Goal: Book appointment/travel/reservation: Book appointment/travel/reservation

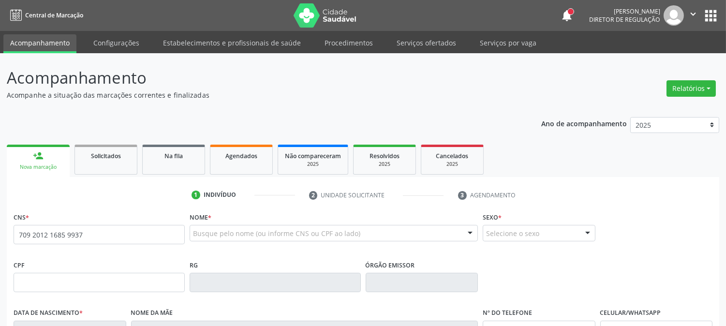
type input "709 2012 1685 9937"
type input "102.294.644-75"
type input "0[DATE]"
type input "[PERSON_NAME]"
type input "[PHONE_NUMBER]"
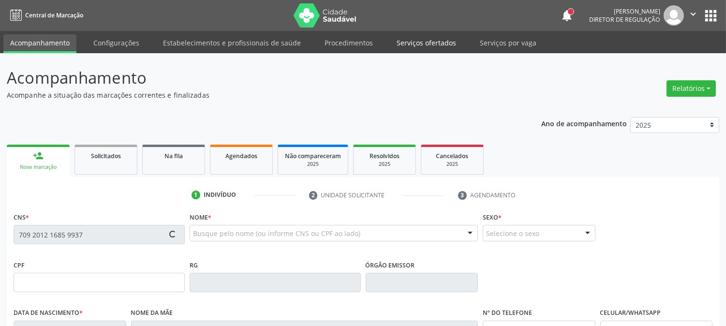
type input "011.207.654-80"
type input "409"
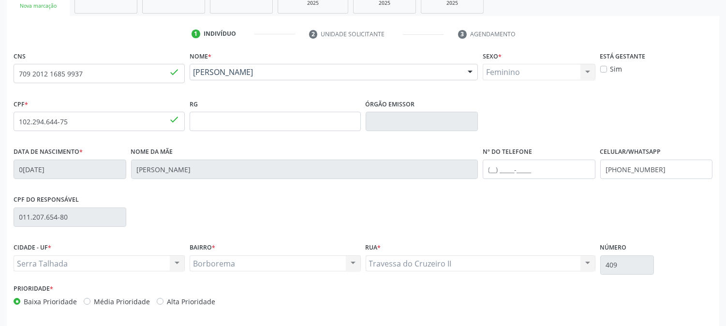
scroll to position [197, 0]
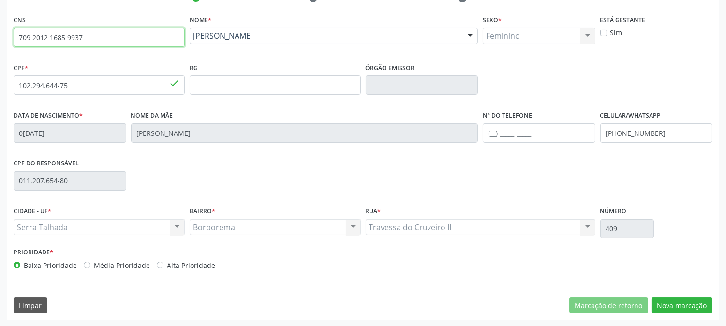
drag, startPoint x: 100, startPoint y: 31, endPoint x: 0, endPoint y: 43, distance: 100.8
click at [0, 43] on div "Acompanhamento Acompanhe a situação das marcações correntes e finalizadas Relat…" at bounding box center [363, 91] width 726 height 471
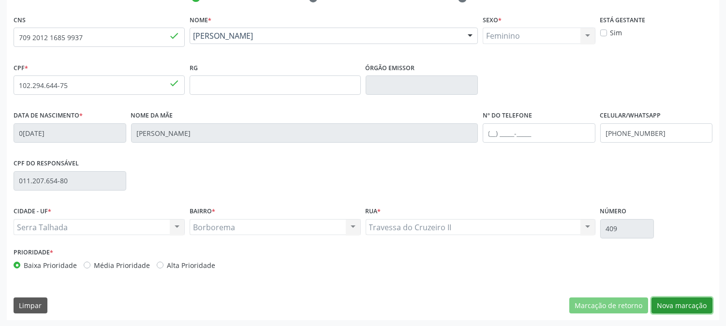
click at [683, 309] on button "Nova marcação" at bounding box center [681, 305] width 61 height 16
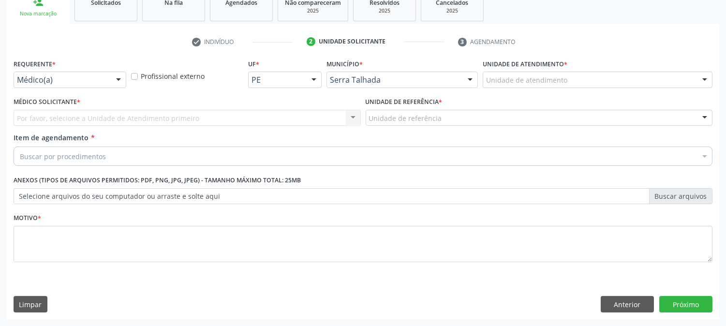
scroll to position [153, 0]
click at [112, 79] on div at bounding box center [118, 81] width 15 height 16
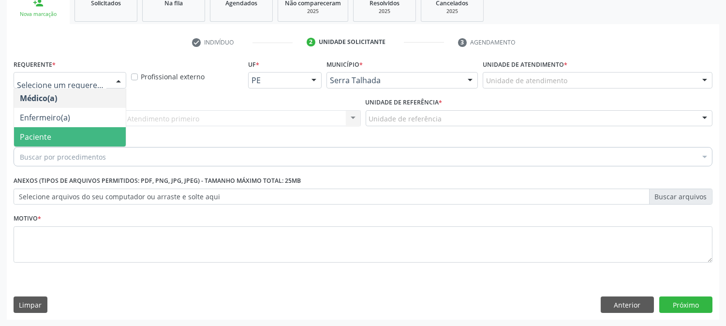
click at [95, 131] on span "Paciente" at bounding box center [70, 136] width 112 height 19
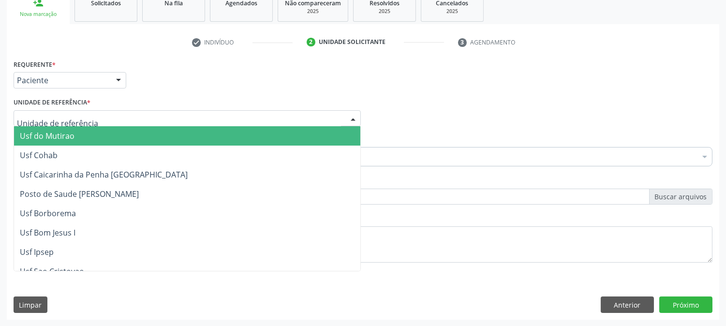
click at [98, 118] on div at bounding box center [187, 118] width 347 height 16
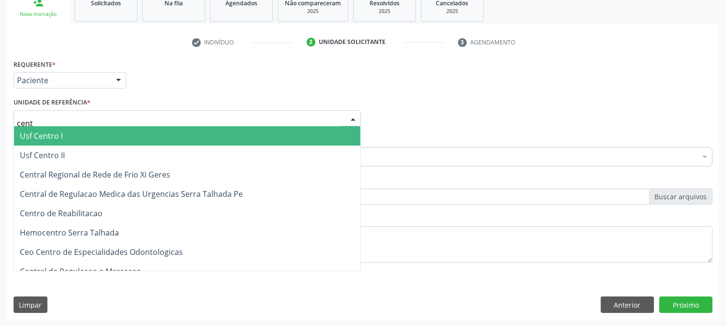
type input "centr"
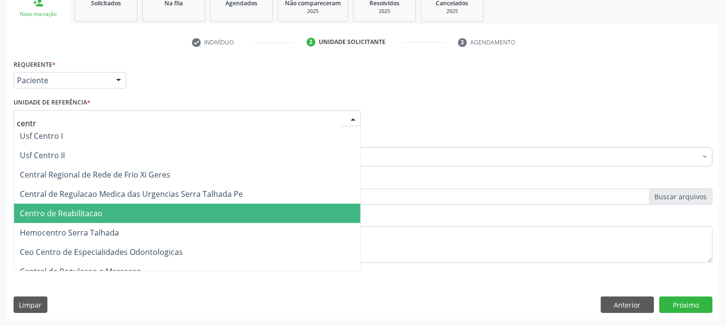
click at [105, 214] on span "Centro de Reabilitacao" at bounding box center [187, 213] width 346 height 19
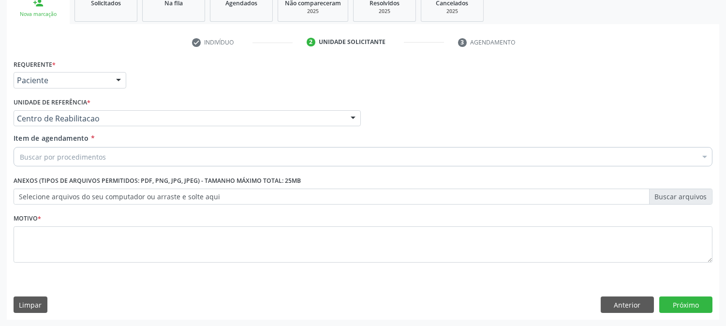
click at [104, 151] on div "Buscar por procedimentos" at bounding box center [363, 156] width 699 height 19
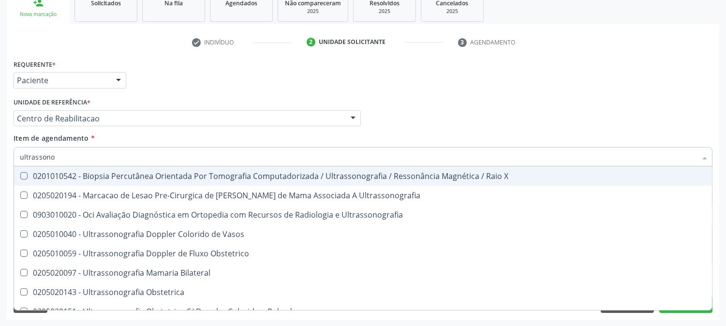
type input "ultrassonog"
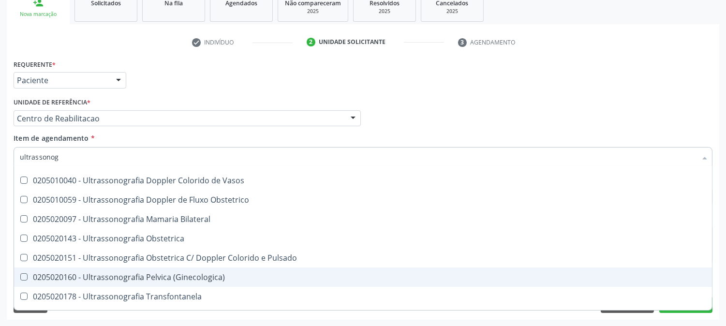
scroll to position [107, 0]
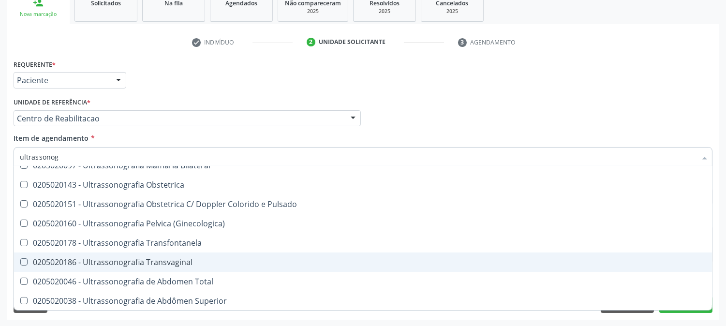
click at [184, 265] on div "0205020186 - Ultrassonografia Transvaginal" at bounding box center [363, 262] width 686 height 8
checkbox Transvaginal "true"
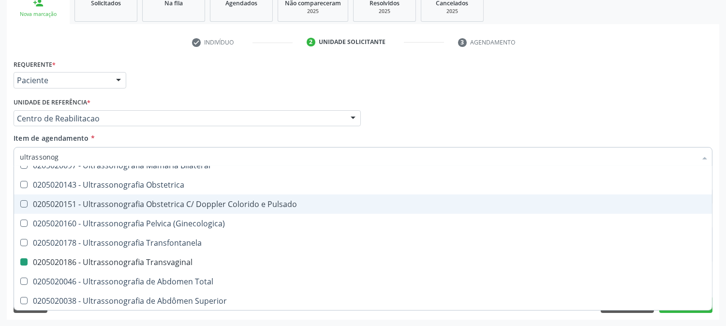
click at [0, 183] on div "Acompanhamento Acompanhe a situação das marcações correntes e finalizadas Relat…" at bounding box center [363, 113] width 726 height 426
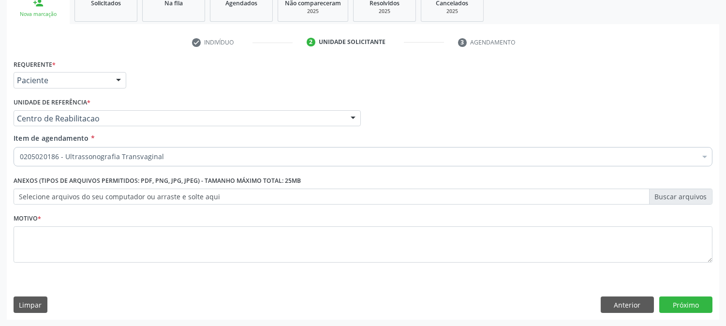
scroll to position [0, 0]
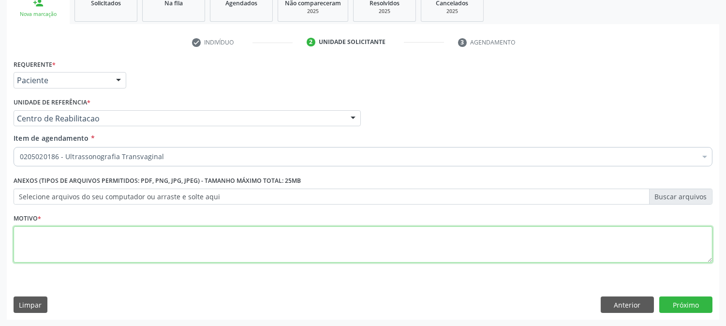
click at [97, 250] on textarea at bounding box center [363, 244] width 699 height 37
type textarea "."
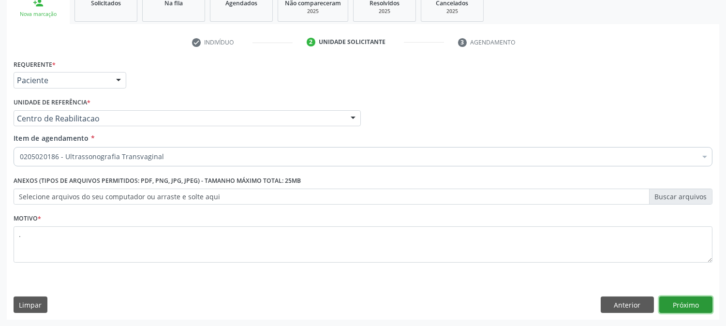
click at [701, 298] on button "Próximo" at bounding box center [685, 304] width 53 height 16
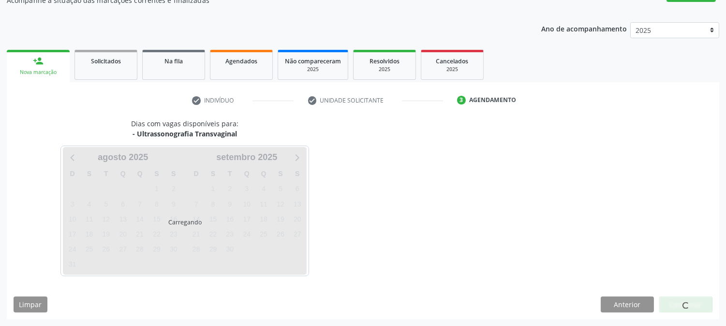
scroll to position [94, 0]
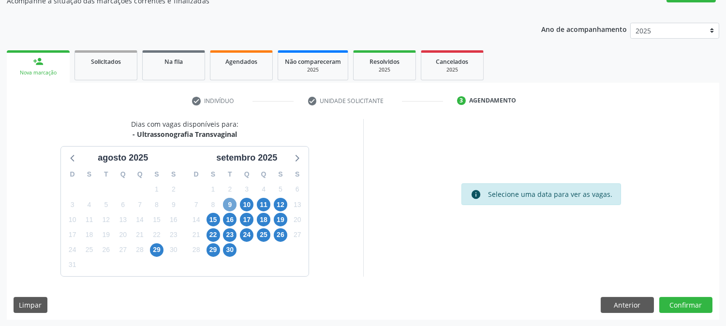
click at [231, 202] on span "9" at bounding box center [230, 205] width 14 height 14
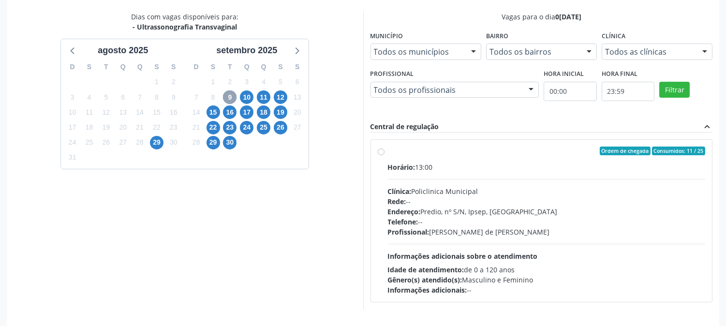
scroll to position [234, 0]
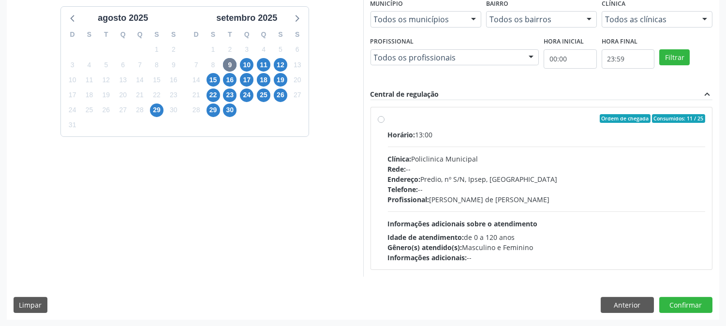
click at [549, 214] on div "Horário: 13:00 Clínica: Policlinica Municipal Rede: -- Endereço: Predio, nº S/N…" at bounding box center [547, 196] width 318 height 133
click at [384, 123] on input "Ordem de chegada Consumidos: 11 / 25 Horário: 13:00 Clínica: Policlinica Munici…" at bounding box center [381, 118] width 7 height 9
radio input "true"
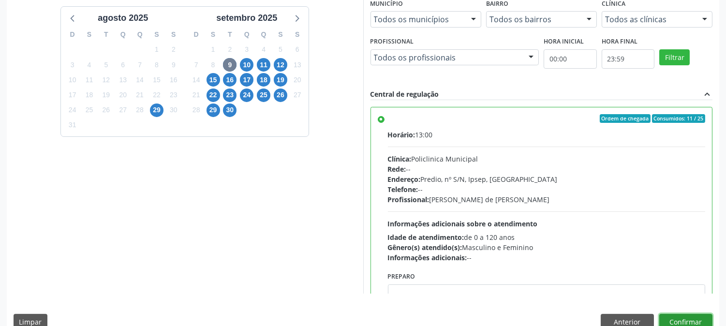
click at [686, 314] on button "Confirmar" at bounding box center [685, 322] width 53 height 16
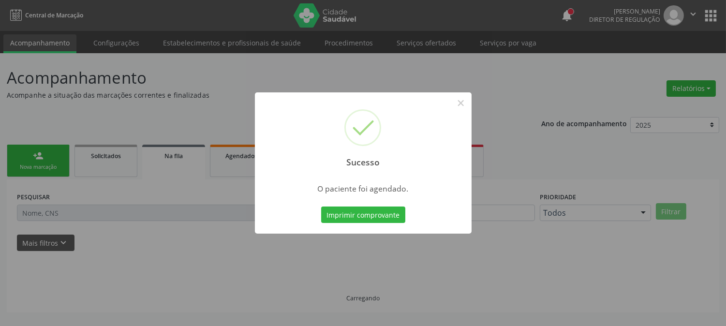
scroll to position [0, 0]
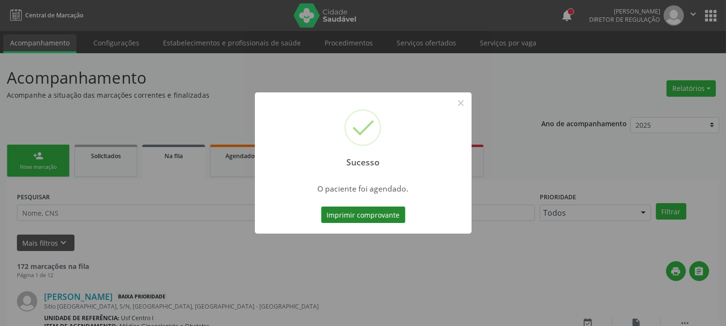
click at [351, 210] on button "Imprimir comprovante" at bounding box center [363, 214] width 84 height 16
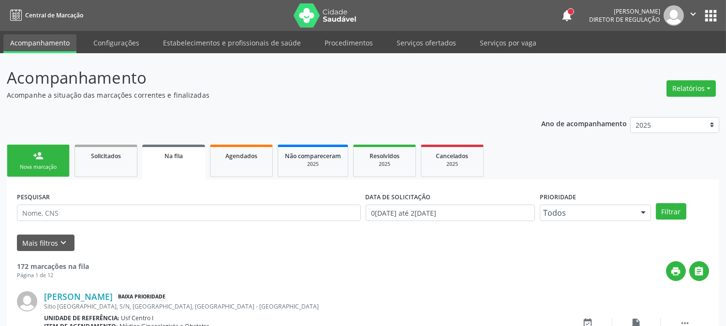
click at [56, 154] on link "person_add Nova marcação" at bounding box center [38, 161] width 63 height 32
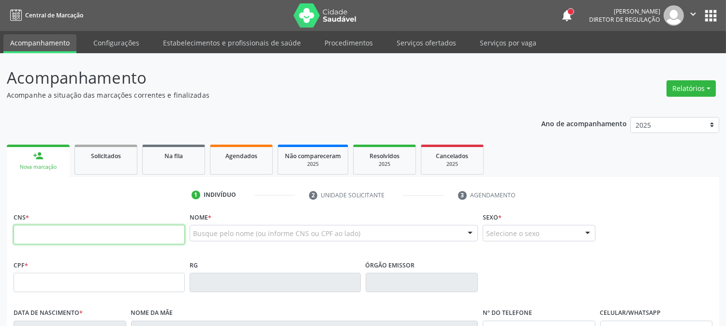
click at [73, 235] on input "text" at bounding box center [99, 234] width 171 height 19
paste input "709 2012 1685 9937"
type input "709 2012 1685 9937"
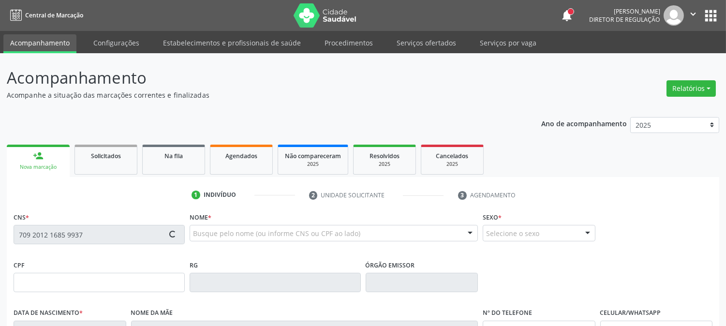
scroll to position [197, 0]
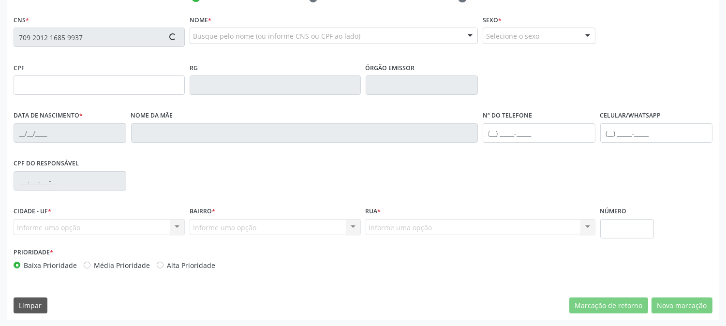
type input "102.294.644-75"
type input "0[DATE]"
type input "[PERSON_NAME]"
type input "[PHONE_NUMBER]"
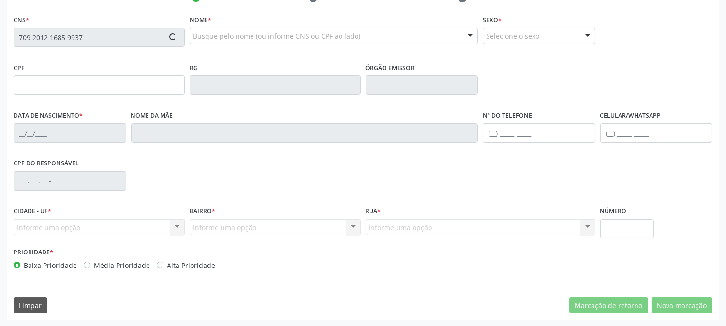
type input "011.207.654-80"
type input "409"
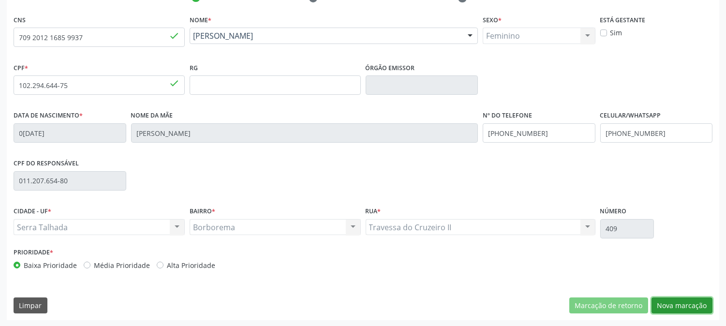
click at [682, 302] on button "Nova marcação" at bounding box center [681, 305] width 61 height 16
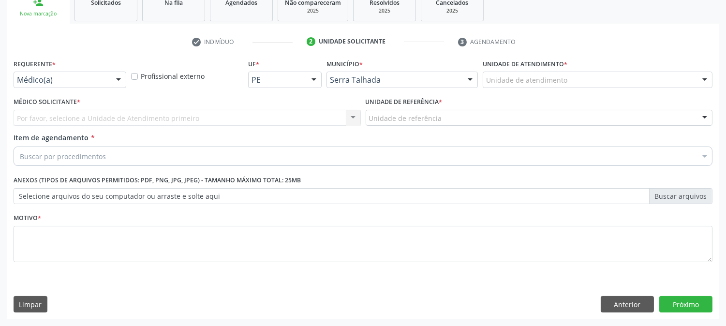
scroll to position [153, 0]
click at [114, 76] on div at bounding box center [118, 81] width 15 height 16
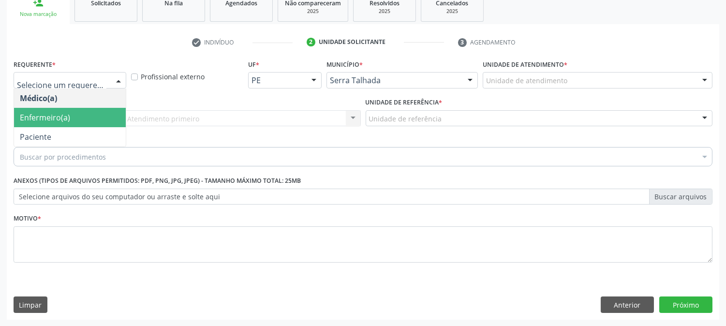
click at [104, 132] on span "Paciente" at bounding box center [70, 136] width 112 height 19
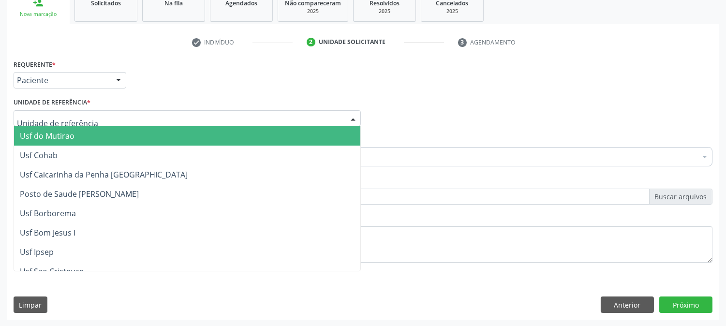
click at [121, 110] on div at bounding box center [187, 118] width 347 height 16
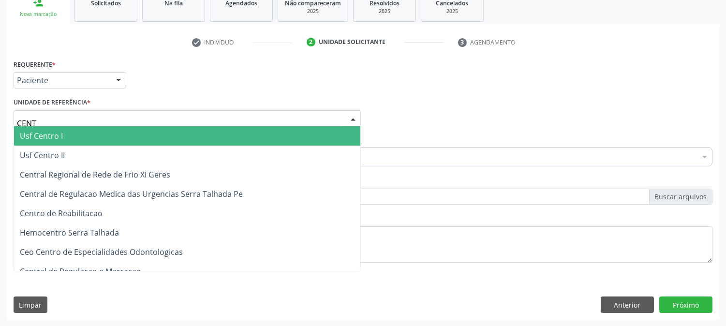
type input "CENTR"
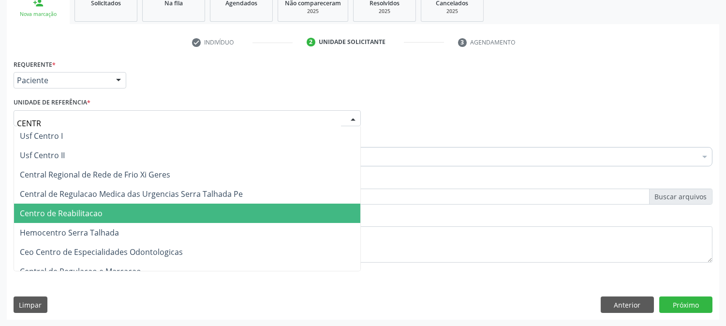
click at [113, 204] on span "Centro de Reabilitacao" at bounding box center [187, 213] width 346 height 19
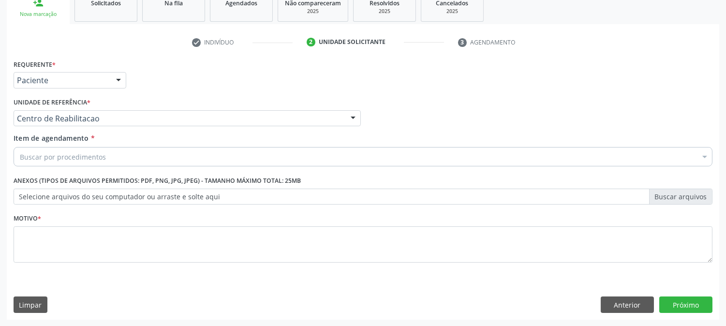
click at [118, 162] on div "Buscar por procedimentos" at bounding box center [363, 156] width 699 height 19
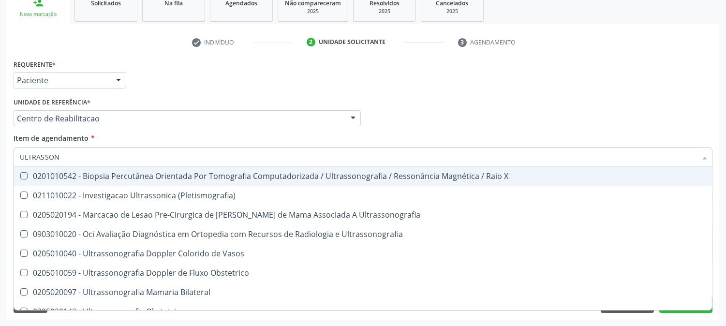
type input "ULTRASSONO"
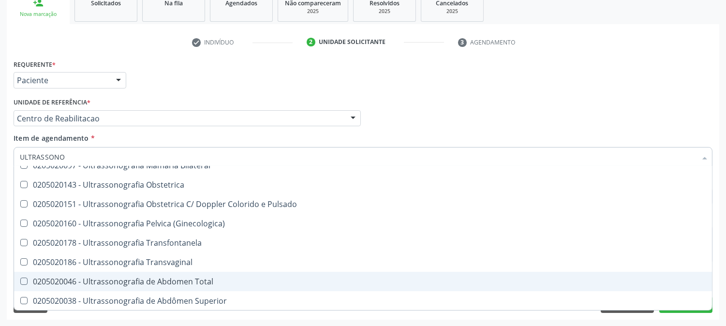
scroll to position [161, 0]
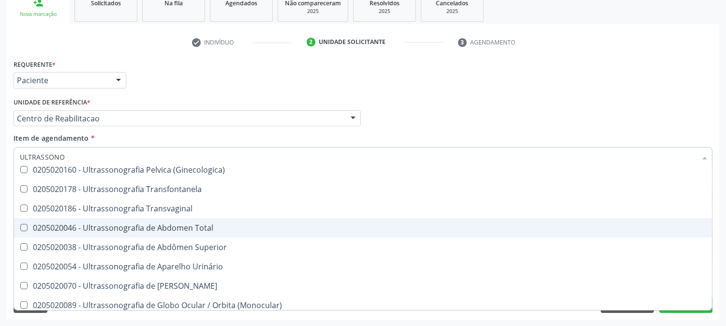
click at [211, 231] on span "0205020046 - Ultrassonografia de Abdomen Total" at bounding box center [363, 227] width 698 height 19
checkbox Total "true"
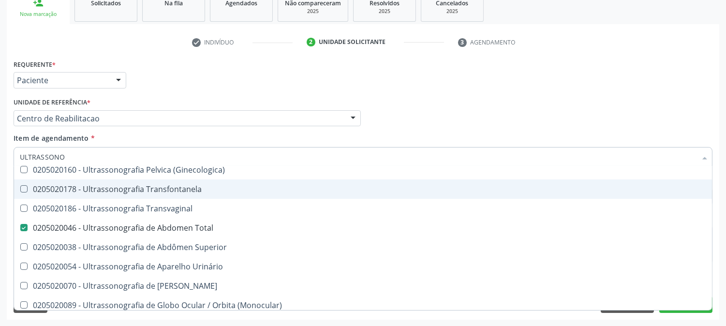
click at [672, 58] on div "Requerente * Paciente Médico(a) Enfermeiro(a) Paciente Nenhum resultado encontr…" at bounding box center [363, 76] width 704 height 38
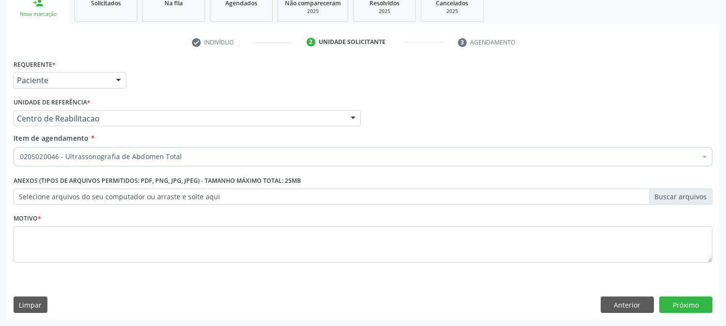
scroll to position [0, 0]
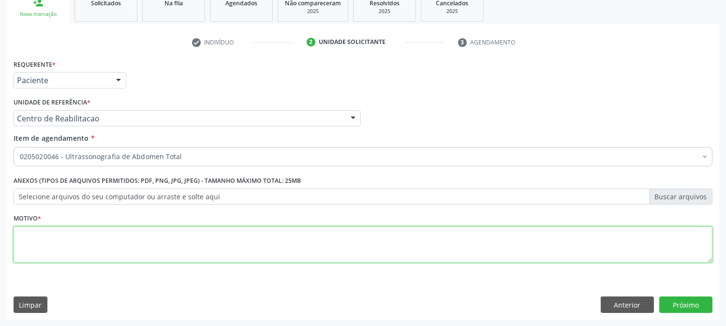
click at [35, 248] on textarea at bounding box center [363, 244] width 699 height 37
type textarea "."
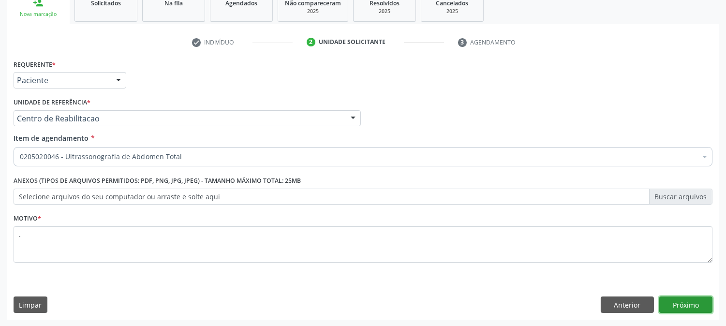
click at [699, 306] on button "Próximo" at bounding box center [685, 304] width 53 height 16
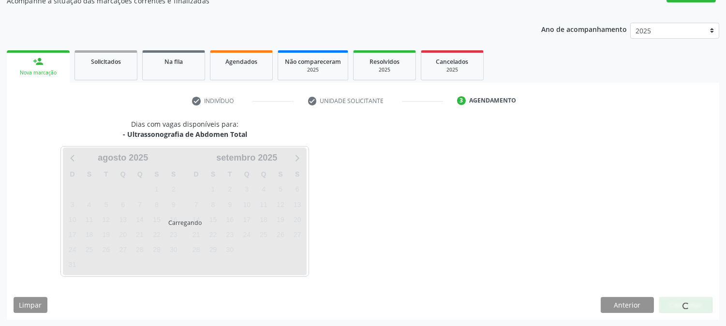
scroll to position [94, 0]
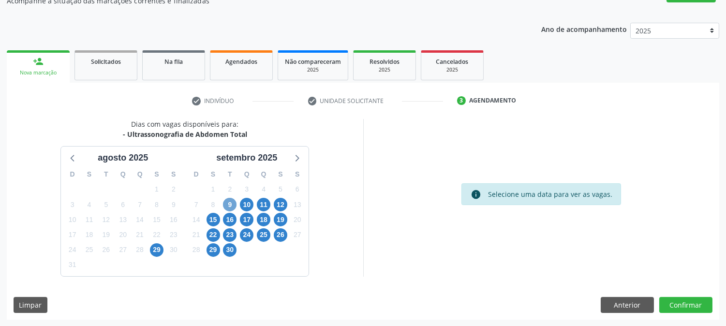
click at [233, 206] on span "9" at bounding box center [230, 205] width 14 height 14
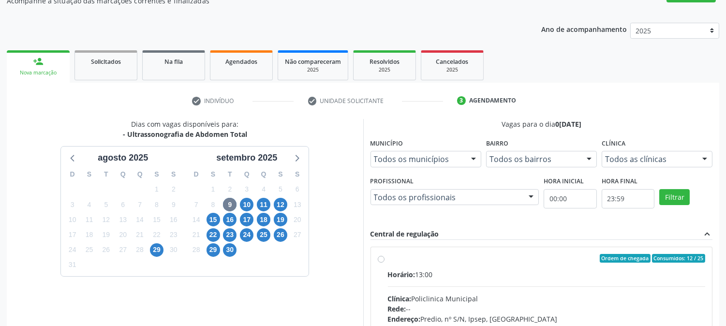
click at [518, 278] on div "Horário: 13:00" at bounding box center [547, 274] width 318 height 10
click at [384, 263] on input "Ordem de chegada Consumidos: 12 / 25 Horário: 13:00 Clínica: Policlinica Munici…" at bounding box center [381, 258] width 7 height 9
radio input "true"
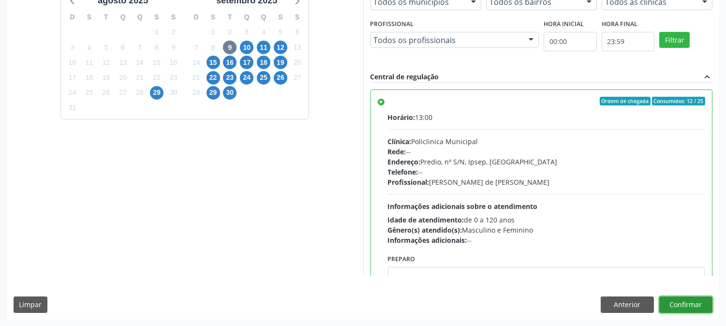
click at [696, 307] on button "Confirmar" at bounding box center [685, 304] width 53 height 16
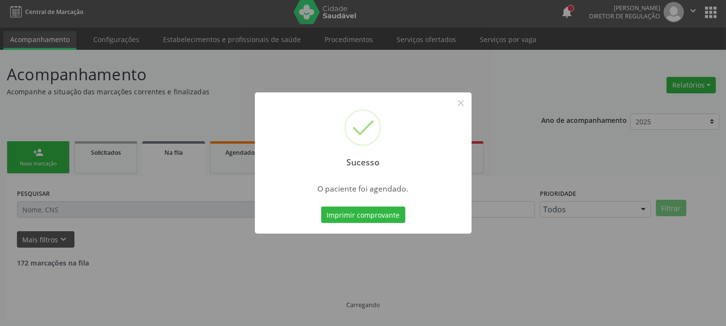
scroll to position [0, 0]
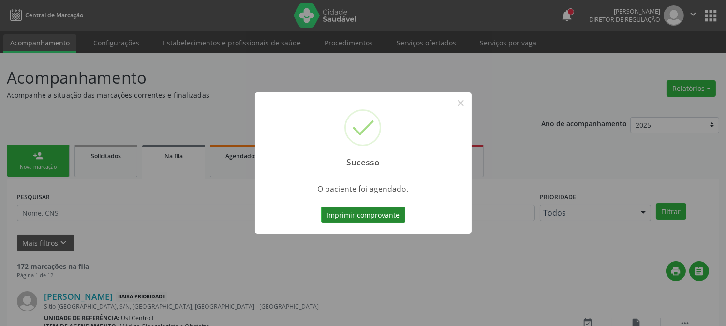
click at [345, 210] on button "Imprimir comprovante" at bounding box center [363, 214] width 84 height 16
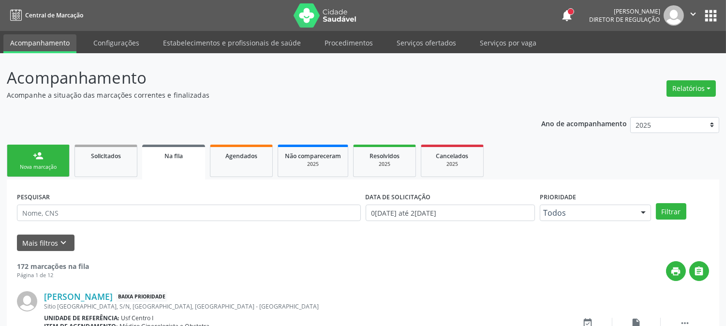
click at [48, 168] on div "Nova marcação" at bounding box center [38, 166] width 48 height 7
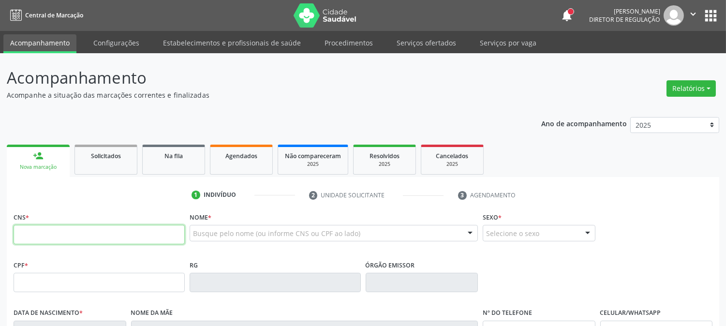
click at [156, 230] on input "text" at bounding box center [99, 234] width 171 height 19
paste input "709 2012 1685 9937"
type input "709 2012 1685 9937"
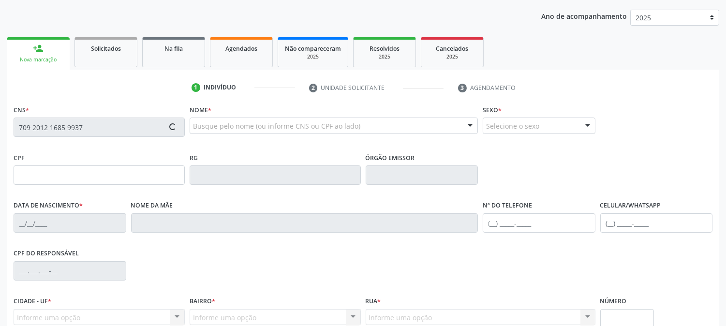
type input "102.294.644-75"
type input "0[DATE]"
type input "[PERSON_NAME]"
type input "[PHONE_NUMBER]"
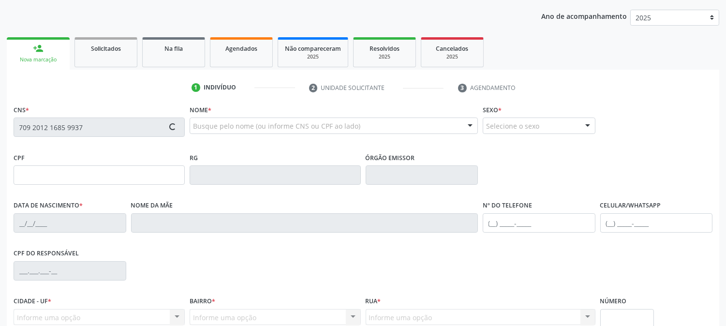
type input "011.207.654-80"
type input "409"
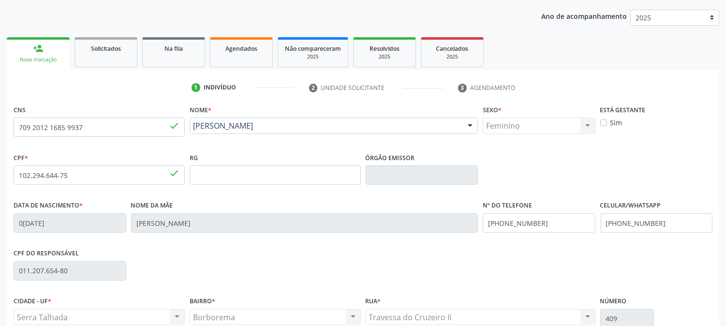
scroll to position [197, 0]
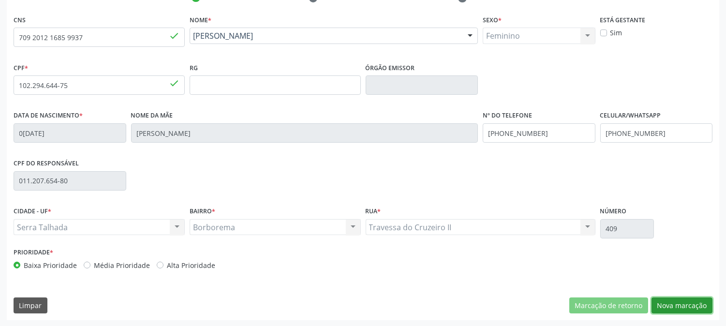
click at [671, 298] on button "Nova marcação" at bounding box center [681, 305] width 61 height 16
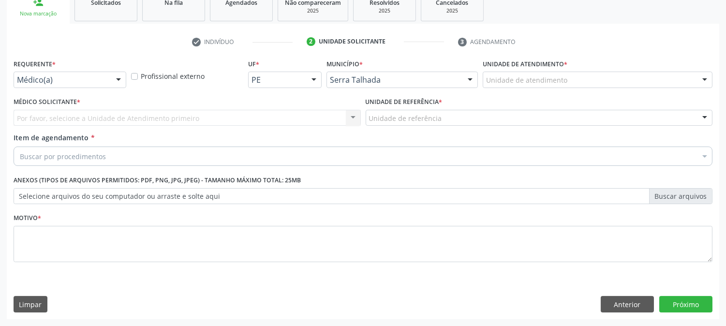
scroll to position [153, 0]
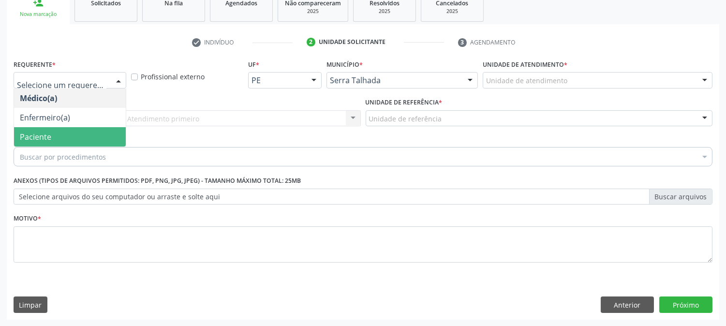
click at [63, 138] on span "Paciente" at bounding box center [70, 136] width 112 height 19
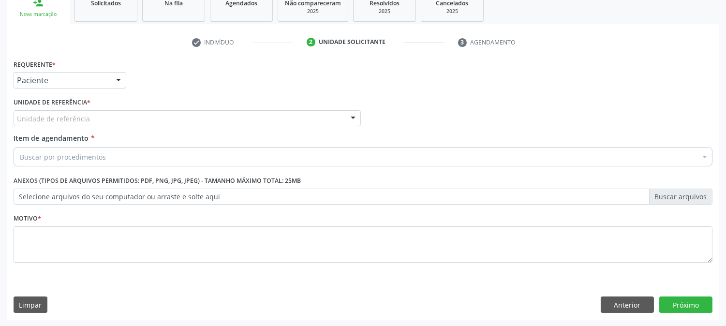
click at [105, 122] on div "Unidade de referência" at bounding box center [187, 118] width 347 height 16
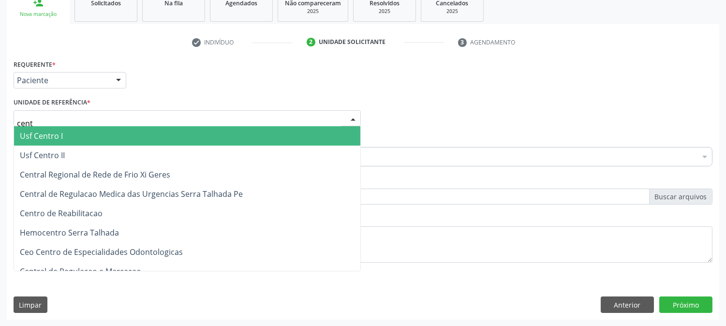
type input "centr"
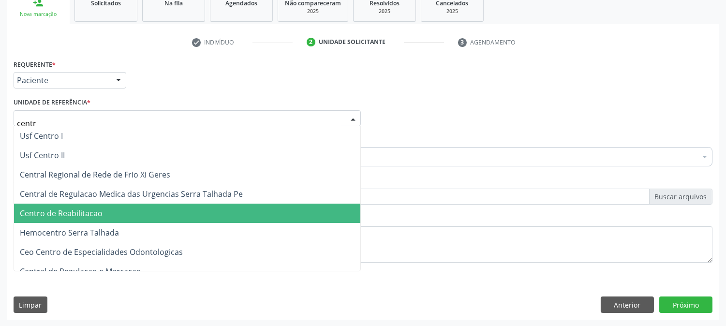
click at [100, 211] on span "Centro de Reabilitacao" at bounding box center [61, 213] width 83 height 11
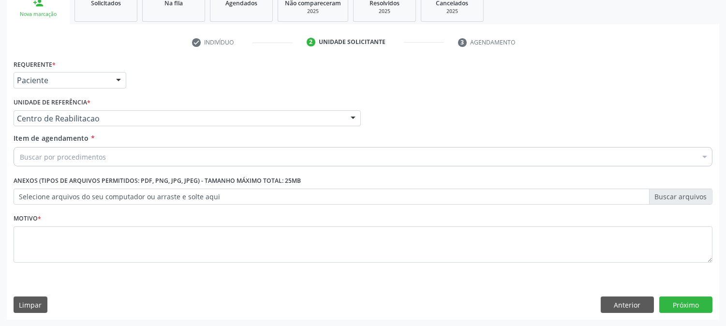
click at [107, 159] on div "Buscar por procedimentos" at bounding box center [363, 156] width 699 height 19
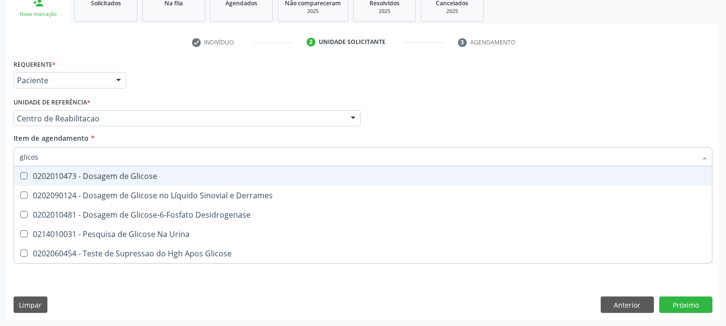
type input "glicose"
click at [81, 175] on div "0202010473 - Dosagem de Glicose" at bounding box center [363, 176] width 686 height 8
checkbox Glicose "true"
drag, startPoint x: 52, startPoint y: 157, endPoint x: 0, endPoint y: 156, distance: 51.7
click at [0, 156] on div "Acompanhamento Acompanhe a situação das marcações correntes e finalizadas Relat…" at bounding box center [363, 113] width 726 height 426
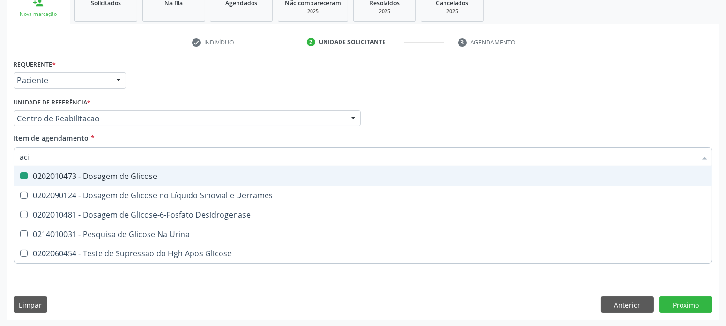
type input "acid"
checkbox Glicose "false"
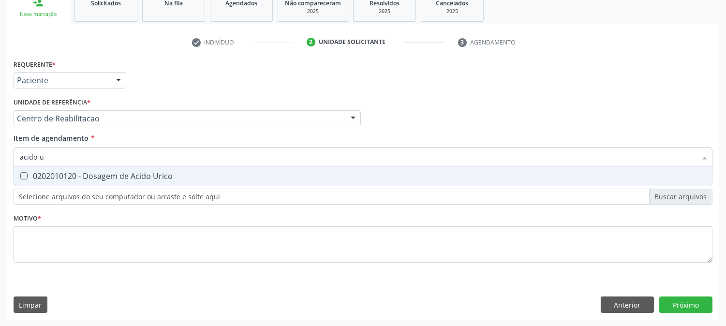
type input "acido ur"
click at [46, 177] on div "0202010120 - Dosagem de Acido Urico" at bounding box center [363, 176] width 686 height 8
checkbox Urico "true"
drag, startPoint x: 54, startPoint y: 159, endPoint x: 0, endPoint y: 159, distance: 54.2
click at [0, 159] on div "Acompanhamento Acompanhe a situação das marcações correntes e finalizadas Relat…" at bounding box center [363, 113] width 726 height 426
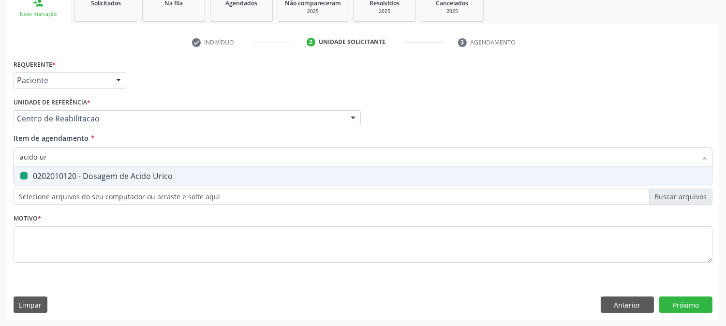
type input "c"
checkbox Urico "false"
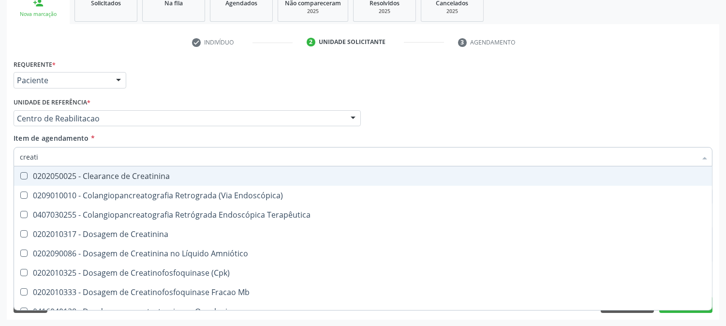
type input "creatin"
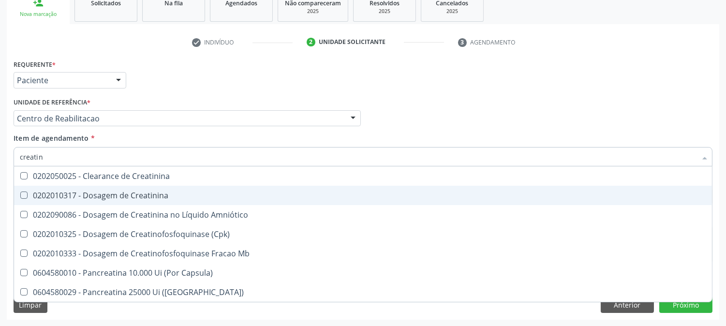
click at [46, 187] on span "0202010317 - Dosagem de Creatinina" at bounding box center [363, 195] width 698 height 19
checkbox Creatinina "true"
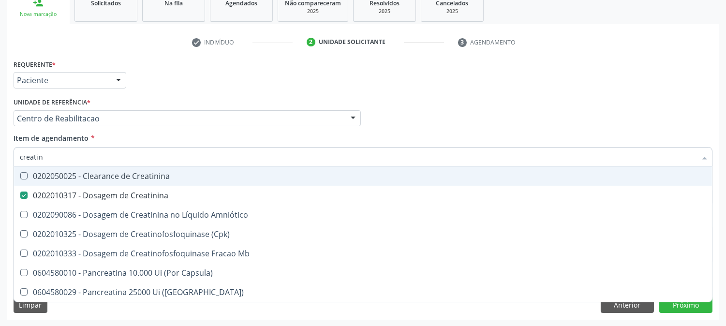
drag, startPoint x: 48, startPoint y: 159, endPoint x: 11, endPoint y: 156, distance: 37.8
click at [11, 156] on div "Item de agendamento * creatin Desfazer seleção 0202050025 - Clearance de Creati…" at bounding box center [363, 151] width 704 height 37
type input "urei"
checkbox Creatinina "false"
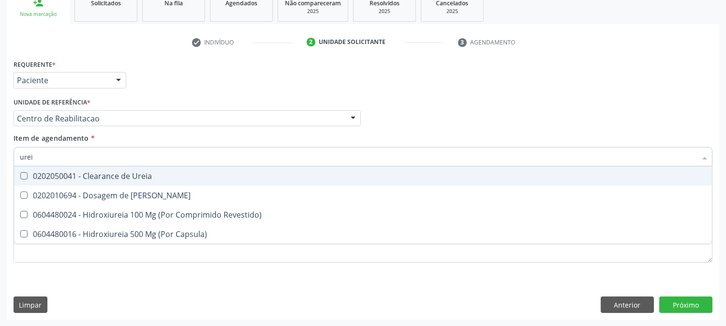
type input "ureia"
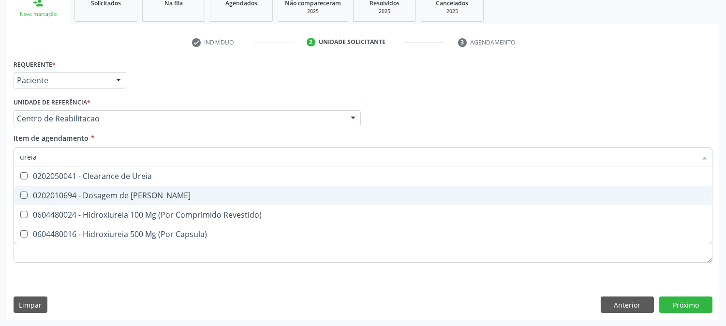
click at [23, 195] on Ureia at bounding box center [23, 194] width 7 height 7
click at [20, 195] on Ureia "checkbox" at bounding box center [17, 195] width 6 height 6
checkbox Ureia "true"
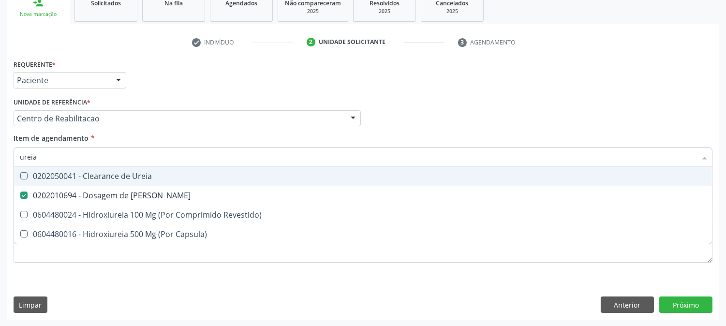
drag, startPoint x: 42, startPoint y: 158, endPoint x: 15, endPoint y: 156, distance: 27.1
click at [15, 156] on div "ureia" at bounding box center [363, 156] width 699 height 19
type input "co"
checkbox Ureia "false"
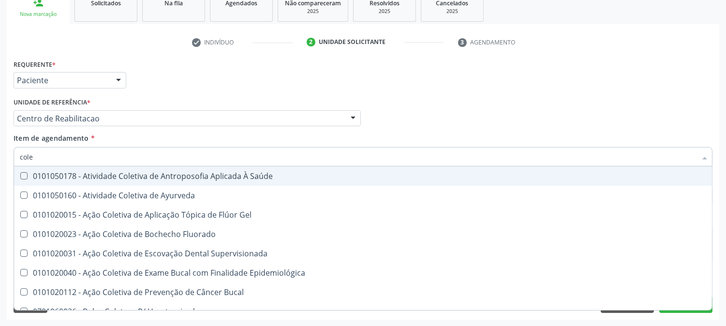
type input "coles"
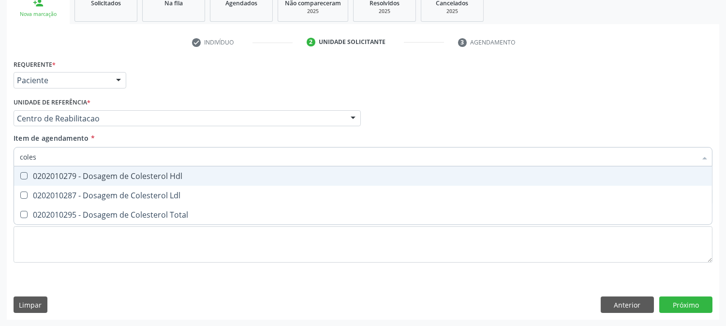
click at [23, 180] on span "0202010279 - Dosagem de Colesterol Hdl" at bounding box center [363, 175] width 698 height 19
checkbox Hdl "true"
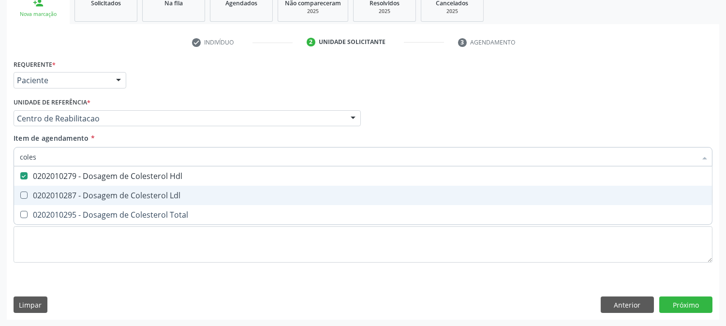
click at [27, 201] on span "0202010287 - Dosagem de Colesterol Ldl" at bounding box center [363, 195] width 698 height 19
checkbox Ldl "true"
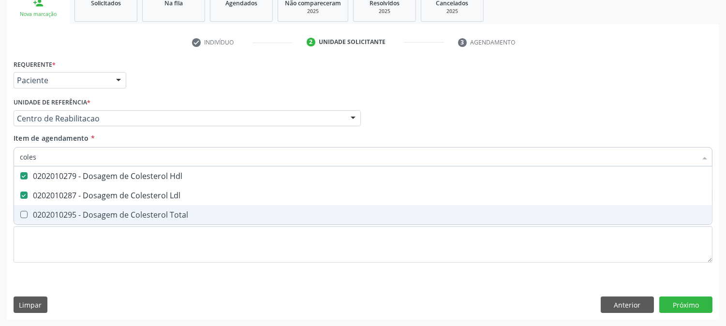
click at [28, 216] on div "0202010295 - Dosagem de Colesterol Total" at bounding box center [363, 215] width 686 height 8
checkbox Total "true"
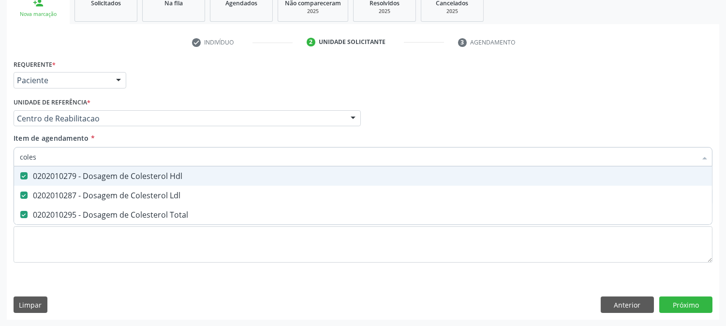
drag, startPoint x: 44, startPoint y: 157, endPoint x: 13, endPoint y: 153, distance: 31.7
click at [13, 153] on div "Item de agendamento * coles Desfazer seleção 0202010279 - Dosagem de Colesterol…" at bounding box center [363, 151] width 704 height 37
checkbox Hdl "false"
checkbox Ldl "false"
checkbox Total "false"
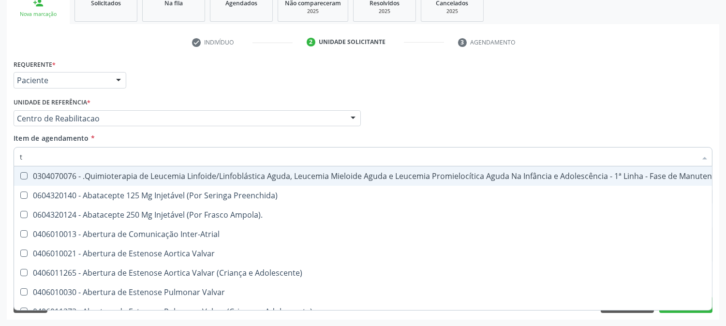
type input "tg"
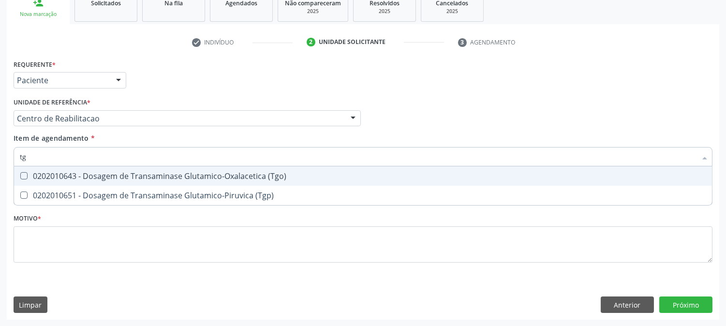
click at [49, 172] on div "0202010643 - Dosagem de Transaminase Glutamico-Oxalacetica (Tgo)" at bounding box center [363, 176] width 686 height 8
checkbox \(Tgo\) "true"
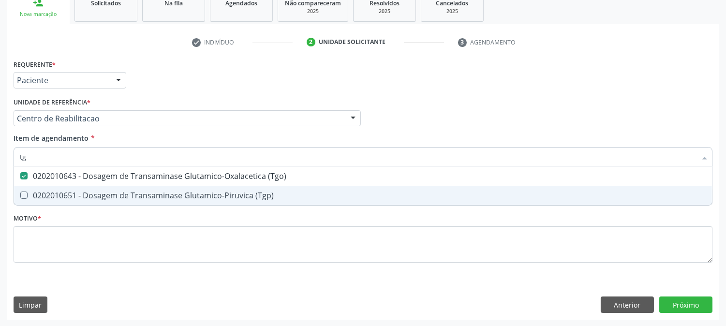
click at [50, 191] on div "0202010651 - Dosagem de Transaminase Glutamico-Piruvica (Tgp)" at bounding box center [363, 195] width 686 height 8
checkbox \(Tgp\) "true"
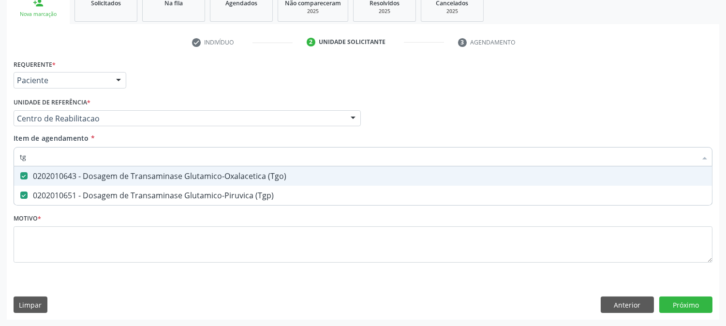
drag, startPoint x: 40, startPoint y: 165, endPoint x: 6, endPoint y: 154, distance: 35.8
click at [2, 154] on div "Acompanhamento Acompanhe a situação das marcações correntes e finalizadas Relat…" at bounding box center [363, 113] width 726 height 426
click at [44, 154] on input "tg" at bounding box center [358, 156] width 676 height 19
type input "tri"
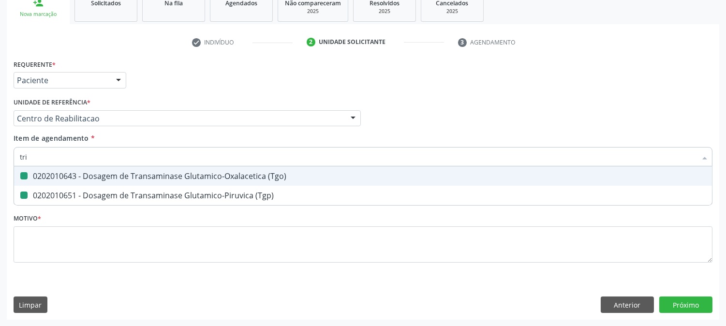
checkbox \(Tgo\) "false"
checkbox \(Tgp\) "false"
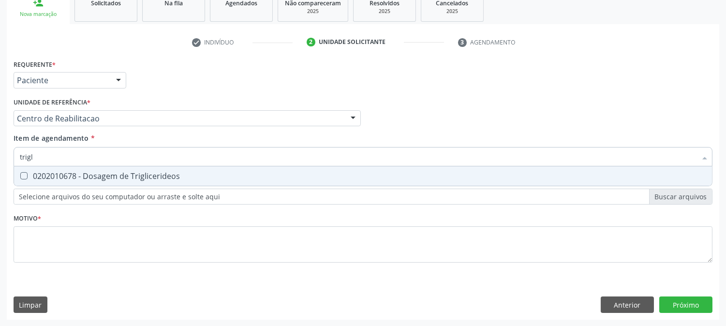
type input "trigli"
click at [47, 168] on span "0202010678 - Dosagem de Triglicerideos" at bounding box center [363, 175] width 698 height 19
checkbox Triglicerideos "true"
drag, startPoint x: 47, startPoint y: 160, endPoint x: 0, endPoint y: 157, distance: 47.0
click at [0, 157] on div "Acompanhamento Acompanhe a situação das marcações correntes e finalizadas Relat…" at bounding box center [363, 113] width 726 height 426
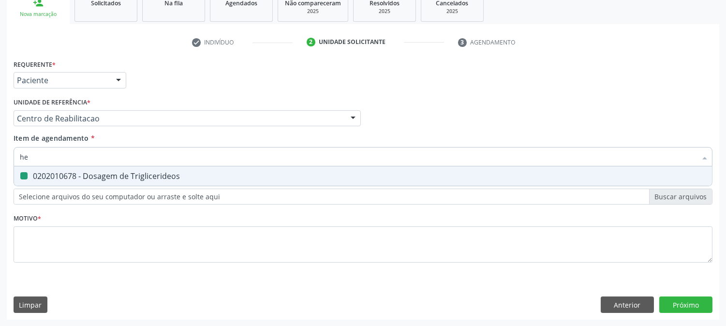
type input "hem"
checkbox Triglicerideos "false"
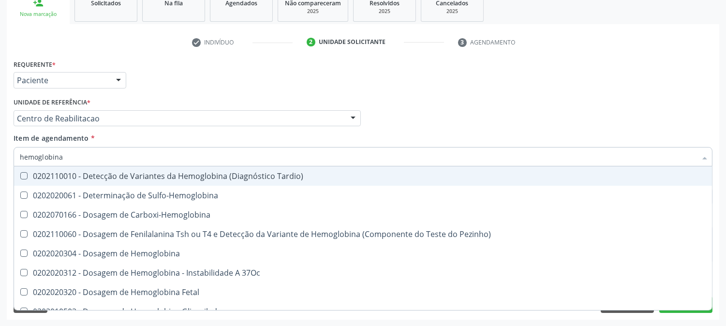
type input "hemoglobina g"
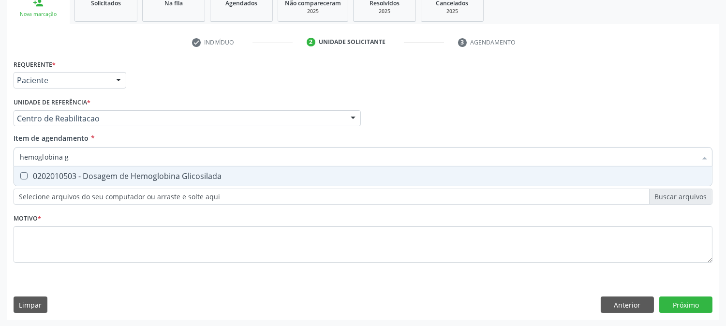
click at [36, 173] on div "0202010503 - Dosagem de Hemoglobina Glicosilada" at bounding box center [363, 176] width 686 height 8
checkbox Glicosilada "true"
drag, startPoint x: 93, startPoint y: 153, endPoint x: 0, endPoint y: 150, distance: 93.4
click at [0, 150] on div "Acompanhamento Acompanhe a situação das marcações correntes e finalizadas Relat…" at bounding box center [363, 113] width 726 height 426
type input "ga"
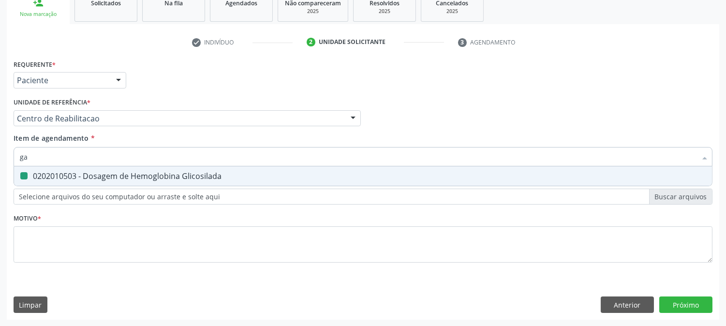
checkbox Glicosilada "false"
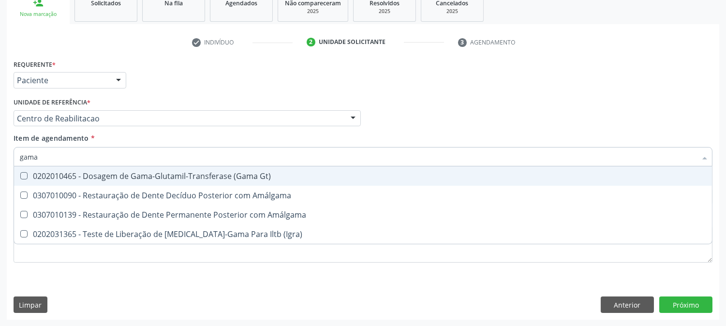
type input "gama g"
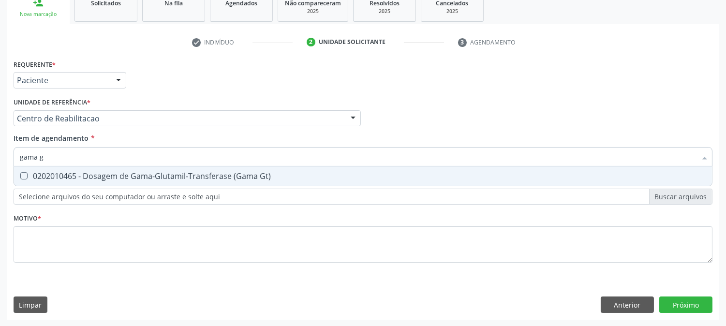
click at [44, 175] on div "0202010465 - Dosagem de Gama-Glutamil-Transferase (Gama Gt)" at bounding box center [363, 176] width 686 height 8
checkbox Gt\) "true"
drag, startPoint x: 45, startPoint y: 154, endPoint x: 2, endPoint y: 163, distance: 44.5
click at [2, 163] on div "Acompanhamento Acompanhe a situação das marcações correntes e finalizadas Relat…" at bounding box center [363, 113] width 726 height 426
type input "hem"
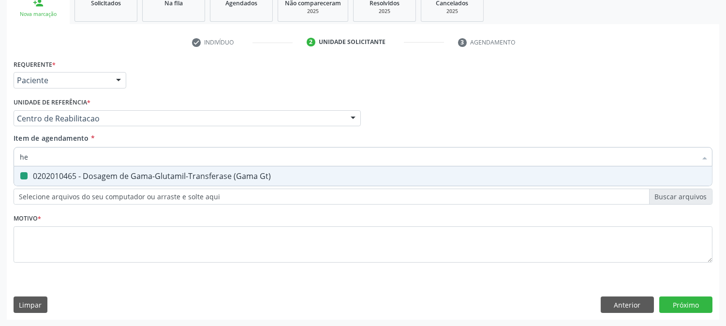
checkbox Gt\) "false"
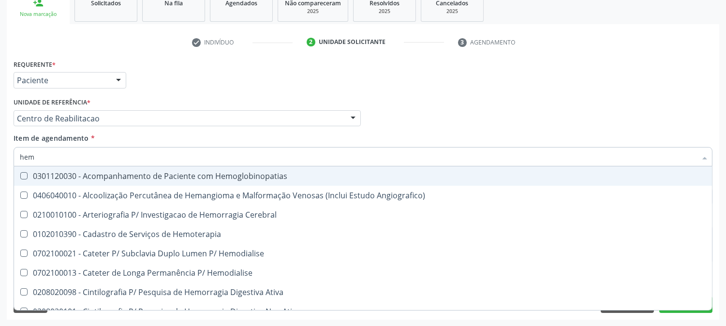
type input "hemo"
checkbox Hemacias "true"
checkbox Glicosilada "false"
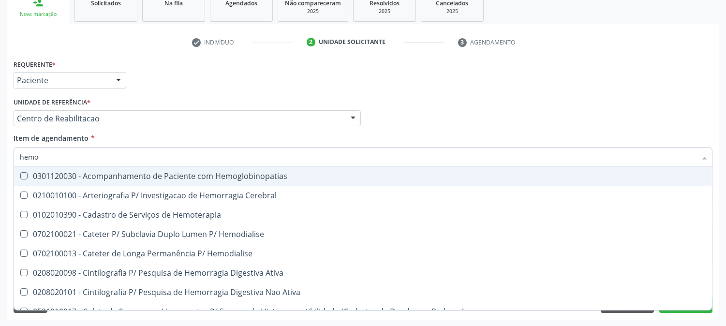
type input "hemog"
checkbox Tardio\) "true"
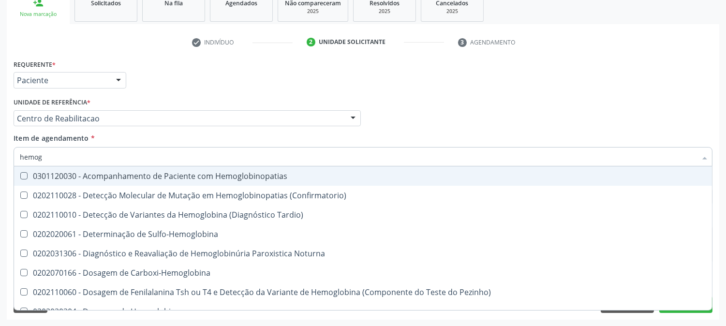
type input "hemogr"
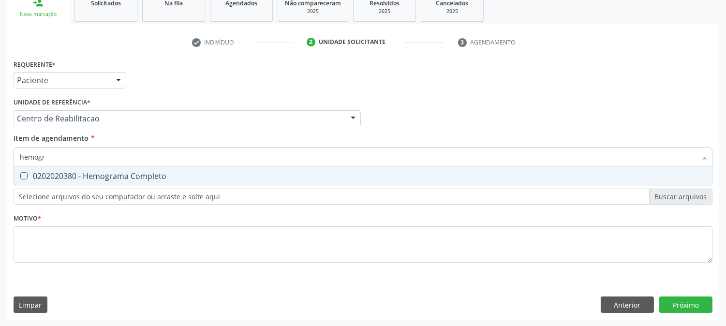
click at [47, 180] on span "0202020380 - Hemograma Completo" at bounding box center [363, 175] width 698 height 19
checkbox Completo "true"
drag, startPoint x: 55, startPoint y: 156, endPoint x: 0, endPoint y: 159, distance: 54.7
click at [0, 159] on div "Acompanhamento Acompanhe a situação das marcações correntes e finalizadas Relat…" at bounding box center [363, 113] width 726 height 426
type input "t4"
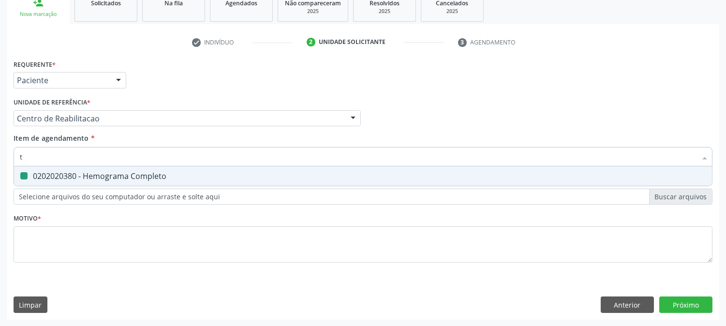
checkbox Completo "false"
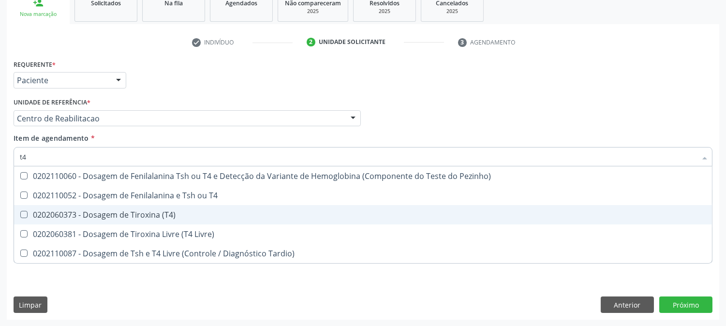
click at [63, 212] on div "0202060373 - Dosagem de Tiroxina (T4)" at bounding box center [363, 215] width 686 height 8
checkbox \(T4\) "true"
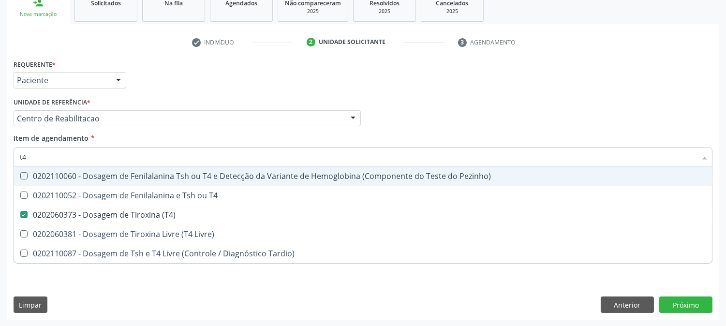
drag, startPoint x: 42, startPoint y: 150, endPoint x: 0, endPoint y: 153, distance: 41.7
click at [0, 153] on div "Acompanhamento Acompanhe a situação das marcações correntes e finalizadas Relat…" at bounding box center [363, 113] width 726 height 426
type input "ts"
checkbox \(T4\) "false"
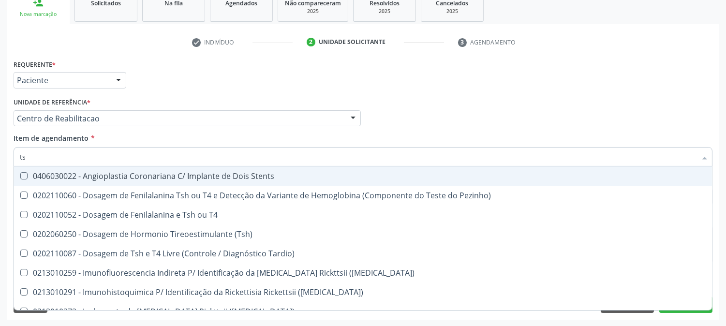
type input "tsh"
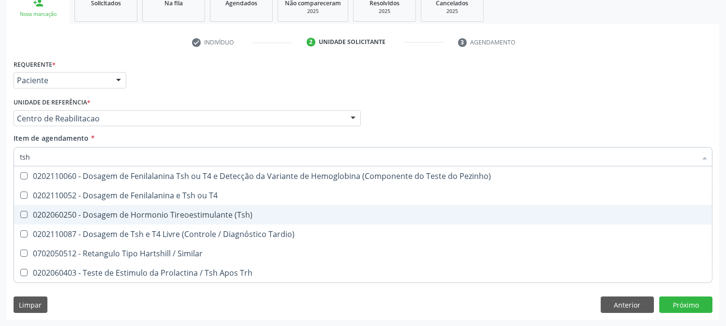
click at [219, 211] on div "0202060250 - Dosagem de Hormonio Tireoestimulante (Tsh)" at bounding box center [363, 215] width 686 height 8
checkbox \(Tsh\) "true"
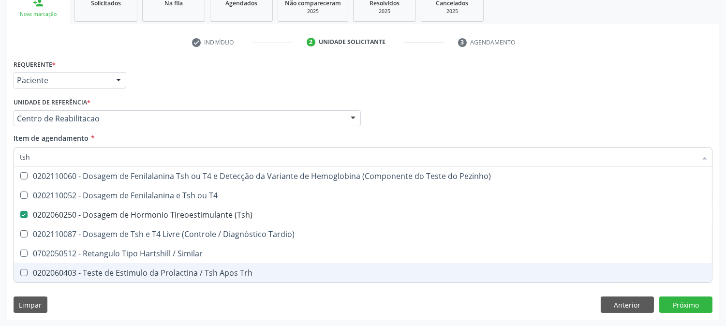
click at [196, 303] on div "Requerente * Paciente Médico(a) Enfermeiro(a) Paciente Nenhum resultado encontr…" at bounding box center [363, 188] width 712 height 263
checkbox T4 "true"
checkbox Tardio\) "true"
checkbox Similar "true"
checkbox Trh "true"
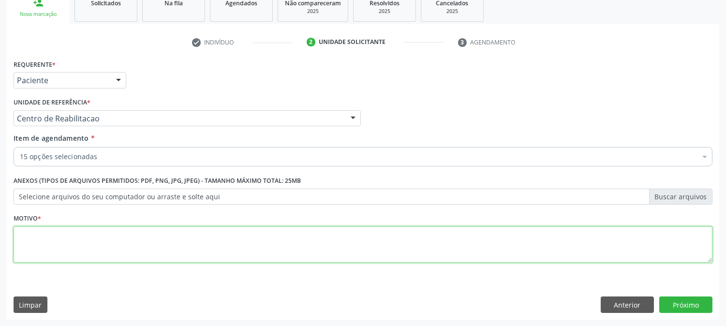
click at [164, 243] on textarea at bounding box center [363, 244] width 699 height 37
type textarea "."
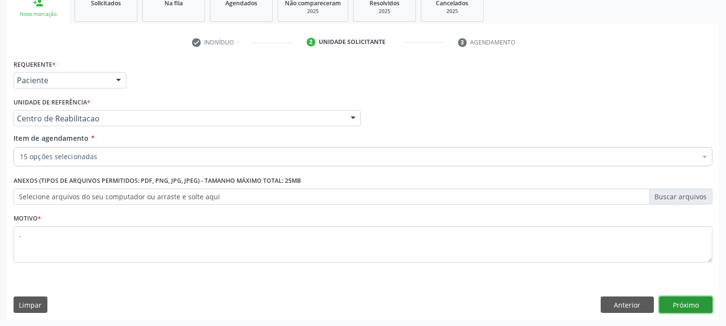
click at [673, 307] on button "Próximo" at bounding box center [685, 304] width 53 height 16
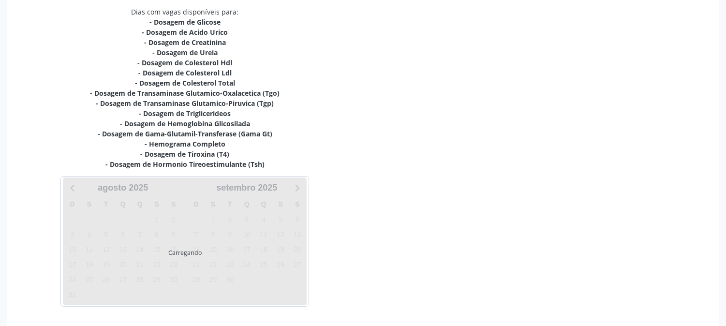
scroll to position [236, 0]
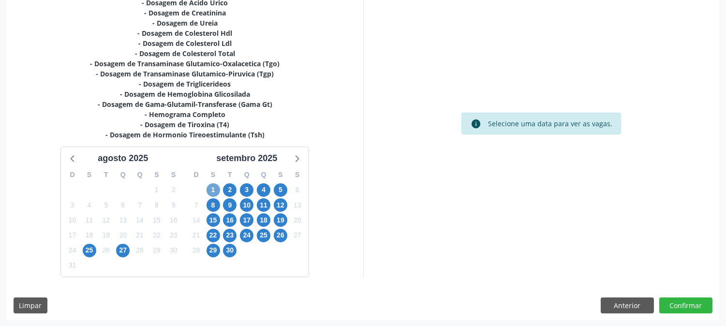
click at [213, 194] on span "1" at bounding box center [213, 190] width 14 height 14
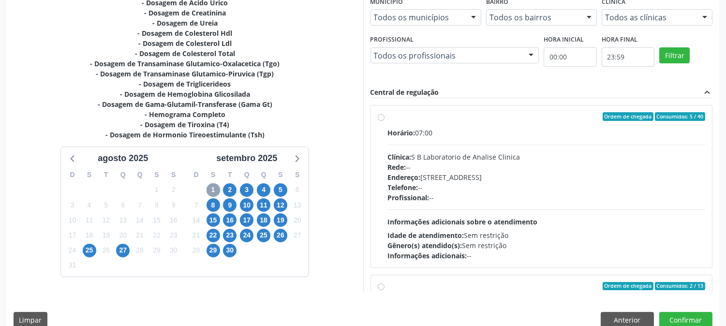
scroll to position [251, 0]
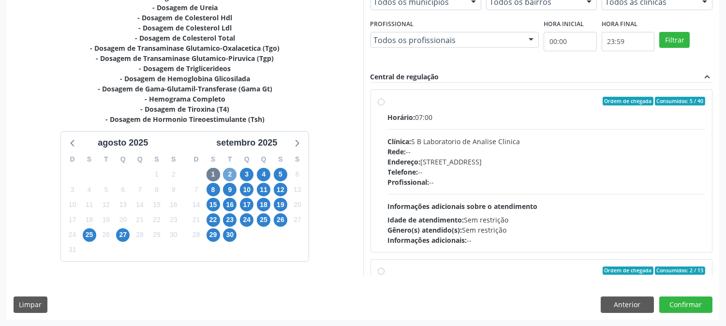
click at [234, 170] on span "2" at bounding box center [230, 175] width 14 height 14
click at [499, 205] on span "Informações adicionais sobre o atendimento" at bounding box center [463, 206] width 150 height 9
click at [384, 105] on input "Ordem de chegada Consumidos: 19 / 35 Horário: 06:30 Clínica: Laboratorio [GEOGR…" at bounding box center [381, 101] width 7 height 9
radio input "true"
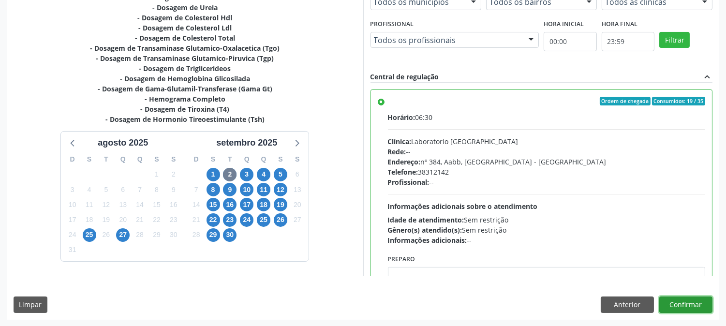
click at [669, 302] on button "Confirmar" at bounding box center [685, 304] width 53 height 16
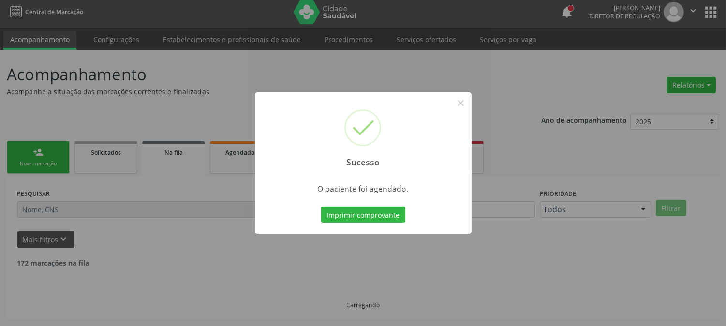
scroll to position [0, 0]
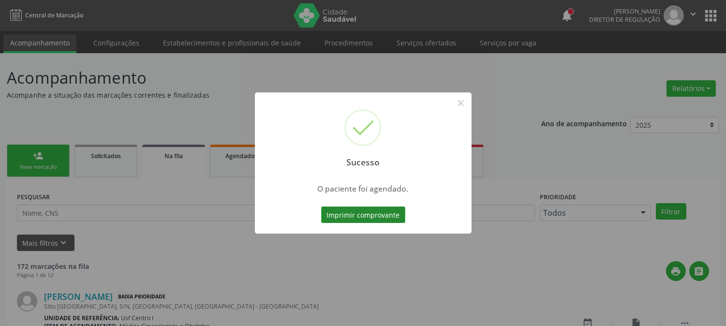
click at [398, 219] on button "Imprimir comprovante" at bounding box center [363, 214] width 84 height 16
